Goal: Task Accomplishment & Management: Complete application form

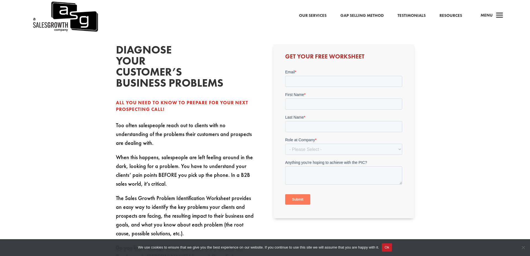
scroll to position [172, 0]
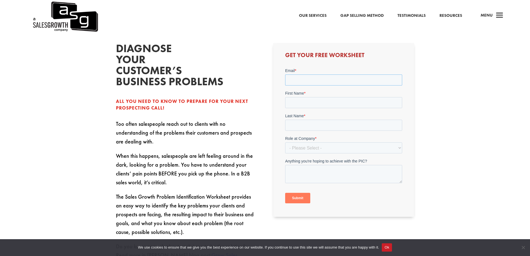
click at [341, 76] on input "Email *" at bounding box center [343, 79] width 117 height 11
type input "l"
type input "[EMAIL_ADDRESS][DOMAIN_NAME]"
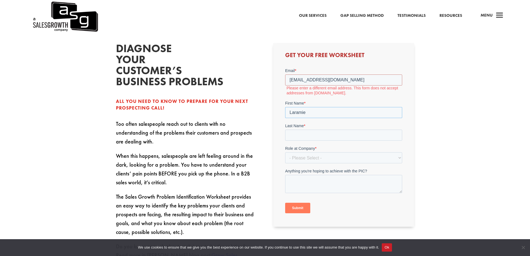
type input "Laramie"
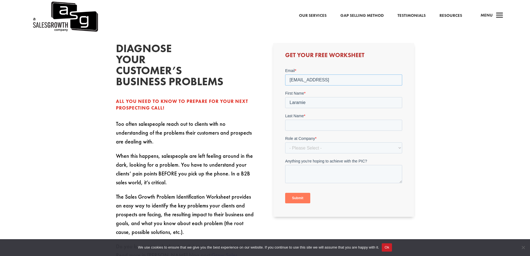
type input "[EMAIL_ADDRESS]"
type input "[PERSON_NAME]"
click at [357, 150] on select "- Please Select - C-Level (CRO, CSO, etc) Senior Leadership (VP of Sales, VP of…" at bounding box center [343, 147] width 117 height 11
select select "Senior Leadership (VP of Sales, VP of Enablement, etc)"
click at [285, 142] on select "- Please Select - C-Level (CRO, CSO, etc) Senior Leadership (VP of Sales, VP of…" at bounding box center [343, 147] width 117 height 11
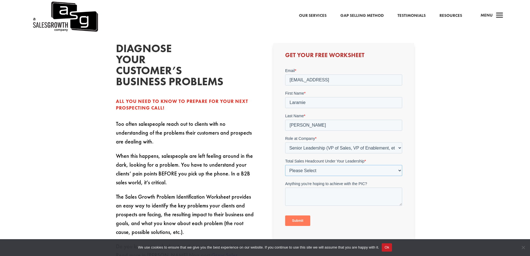
click at [353, 168] on select "Please Select Just Me 1-9 [PHONE_NUMBER] [PHONE_NUMBER]+" at bounding box center [343, 170] width 117 height 11
select select "1-9"
click at [285, 165] on select "Please Select Just Me 1-9 [PHONE_NUMBER] [PHONE_NUMBER]+" at bounding box center [343, 170] width 117 height 11
click at [298, 216] on input "Submit" at bounding box center [297, 220] width 25 height 10
